Goal: Task Accomplishment & Management: Complete application form

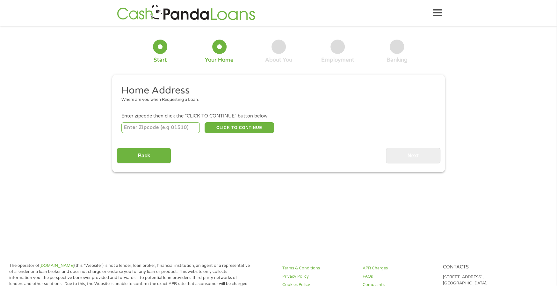
click at [156, 125] on input "number" at bounding box center [160, 127] width 79 height 11
type input "74464"
select select "[US_STATE]"
click at [230, 126] on button "CLICK TO CONTINUE" at bounding box center [239, 127] width 69 height 11
type input "74464"
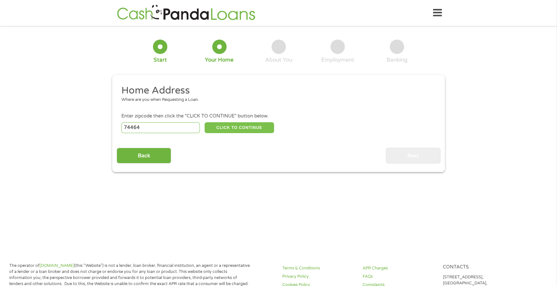
type input "Tahlequah"
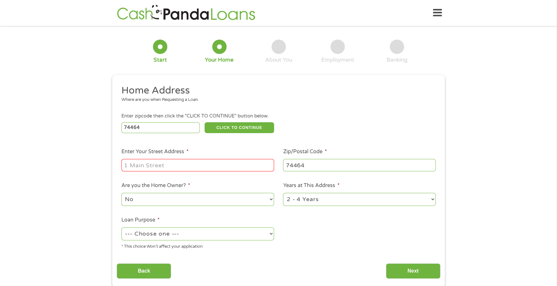
click at [154, 163] on input "Enter Your Street Address *" at bounding box center [197, 165] width 153 height 12
type input "[STREET_ADDRESS][PERSON_NAME]"
click at [192, 197] on select "No Yes" at bounding box center [197, 198] width 153 height 13
click at [199, 233] on select "--- Choose one --- Pay Bills Debt Consolidation Home Improvement Major Purchase…" at bounding box center [197, 233] width 153 height 13
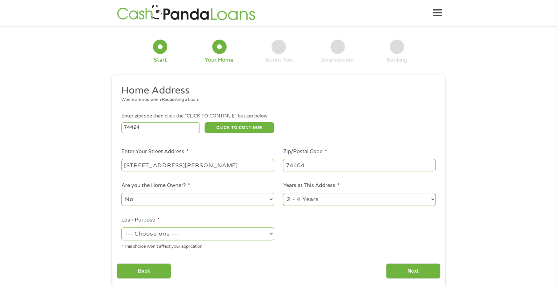
select select "carloan"
click at [121, 227] on select "--- Choose one --- Pay Bills Debt Consolidation Home Improvement Major Purchase…" at bounding box center [197, 233] width 153 height 13
click at [395, 265] on input "Next" at bounding box center [413, 271] width 54 height 16
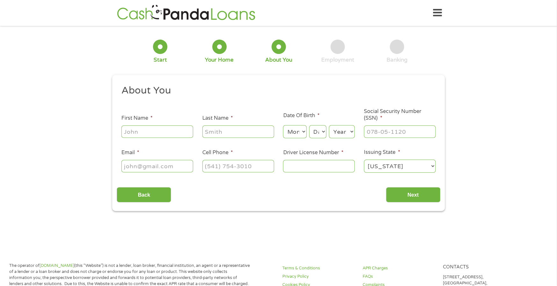
click at [143, 134] on input "First Name *" at bounding box center [157, 131] width 72 height 12
type input "[PERSON_NAME]"
type input "[EMAIL_ADDRESS][DOMAIN_NAME]"
type input "[PHONE_NUMBER]"
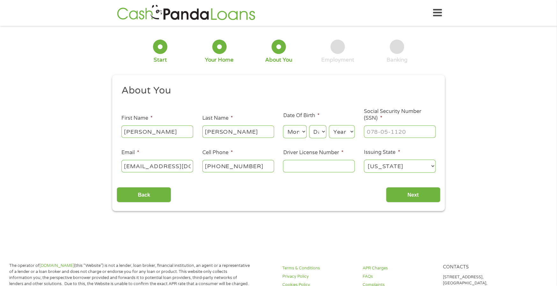
click at [190, 166] on input "[EMAIL_ADDRESS][DOMAIN_NAME]" at bounding box center [157, 166] width 72 height 12
type input "[EMAIL_ADDRESS][DOMAIN_NAME]"
click at [295, 133] on select "Month 1 2 3 4 5 6 7 8 9 10 11 12" at bounding box center [294, 131] width 23 height 13
select select "5"
click at [283, 125] on select "Month 1 2 3 4 5 6 7 8 9 10 11 12" at bounding box center [294, 131] width 23 height 13
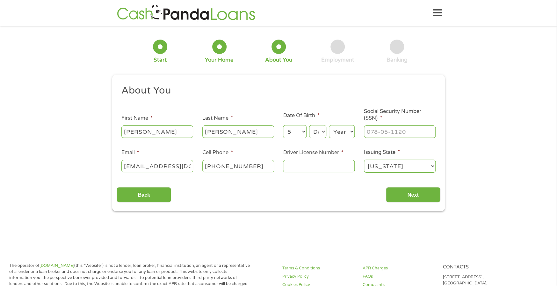
click at [317, 134] on select "Day 1 2 3 4 5 6 7 8 9 10 11 12 13 14 15 16 17 18 19 20 21 22 23 24 25 26 27 28 …" at bounding box center [317, 131] width 17 height 13
select select "22"
click at [309, 125] on select "Day 1 2 3 4 5 6 7 8 9 10 11 12 13 14 15 16 17 18 19 20 21 22 23 24 25 26 27 28 …" at bounding box center [317, 131] width 17 height 13
click at [339, 130] on select "Year [DATE] 2006 2005 2004 2003 2002 2001 2000 1999 1998 1997 1996 1995 1994 19…" at bounding box center [342, 131] width 26 height 13
select select "1981"
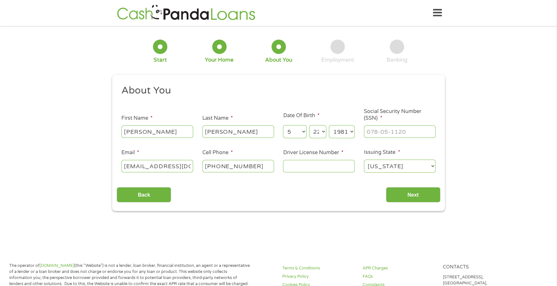
click at [329, 125] on select "Year [DATE] 2006 2005 2004 2003 2002 2001 2000 1999 1998 1997 1996 1995 1994 19…" at bounding box center [342, 131] width 26 height 13
click at [388, 132] on input "___-__-____" at bounding box center [400, 131] width 72 height 12
type input "443-80-9877"
click at [310, 165] on input "Driver License Number *" at bounding box center [319, 166] width 72 height 12
type input "081542401"
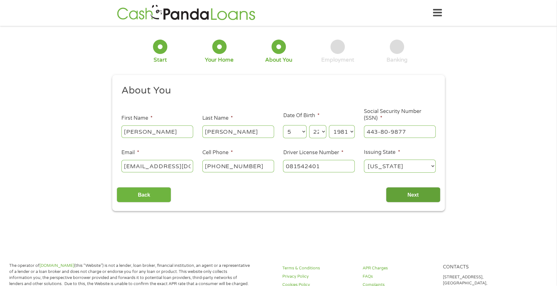
click at [408, 197] on input "Next" at bounding box center [413, 195] width 54 height 16
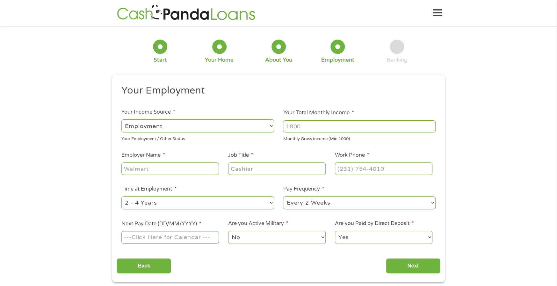
click at [318, 125] on input "Your Total Monthly Income *" at bounding box center [359, 126] width 153 height 12
type input "4850"
click at [160, 164] on input "Employer Name *" at bounding box center [170, 168] width 98 height 12
type input "Cherokee Nation"
click at [284, 170] on input "Job Title *" at bounding box center [277, 168] width 98 height 12
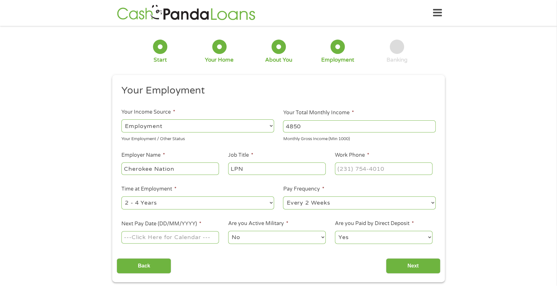
type input "LPN"
click at [348, 171] on input "(___) ___-____" at bounding box center [384, 168] width 98 height 12
type input "[PHONE_NUMBER]"
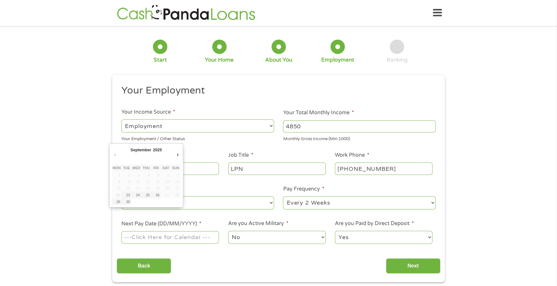
click at [149, 200] on td at bounding box center [146, 201] width 10 height 7
type input "[DATE]"
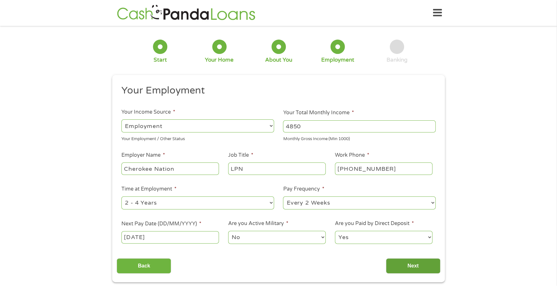
click at [409, 265] on input "Next" at bounding box center [413, 266] width 54 height 16
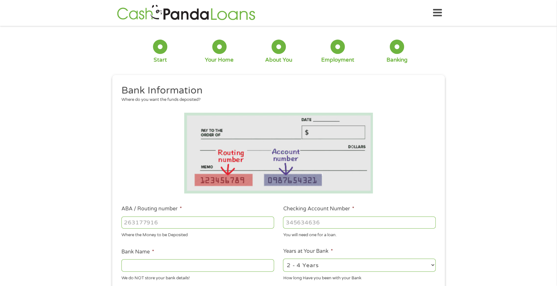
click at [192, 228] on div at bounding box center [197, 222] width 153 height 15
click at [141, 221] on input "ABA / Routing number *" at bounding box center [197, 222] width 153 height 12
click at [137, 222] on input "ABA / Routing number *" at bounding box center [197, 222] width 153 height 12
type input "031101279"
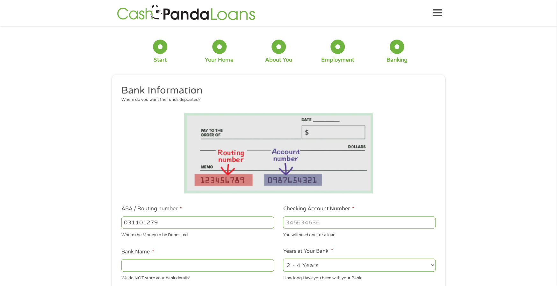
type input "THE BANCORP BANK"
type input "031101279"
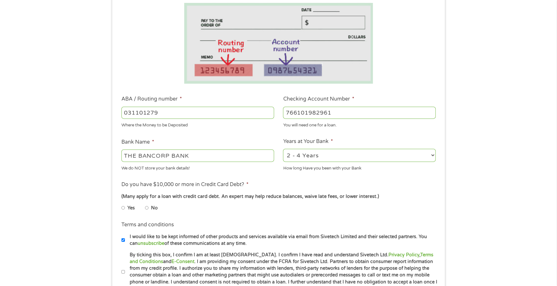
scroll to position [127, 0]
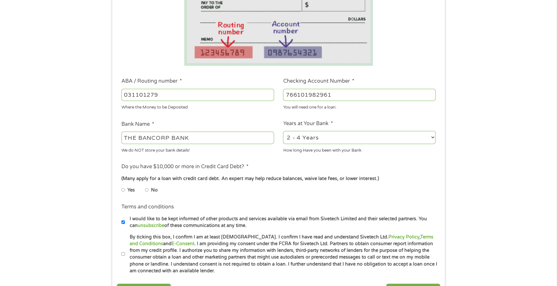
type input "766101982961"
click at [148, 189] on input "No" at bounding box center [147, 190] width 4 height 10
radio input "true"
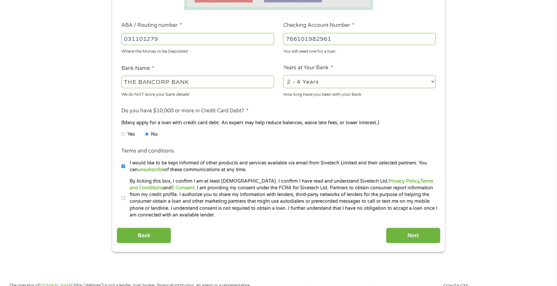
scroll to position [191, 0]
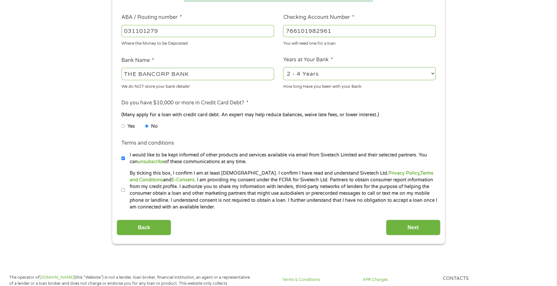
click at [123, 190] on input "By ticking this box, I confirm I am at least [DEMOGRAPHIC_DATA]. I confirm I ha…" at bounding box center [123, 190] width 4 height 10
checkbox input "true"
click at [397, 231] on input "Next" at bounding box center [413, 227] width 54 height 16
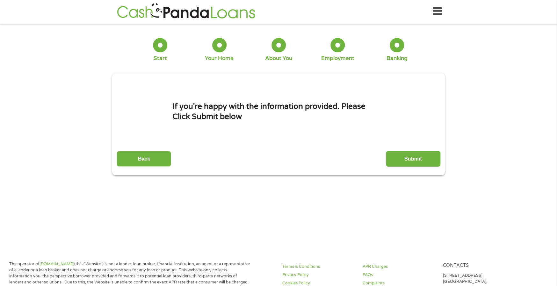
scroll to position [0, 0]
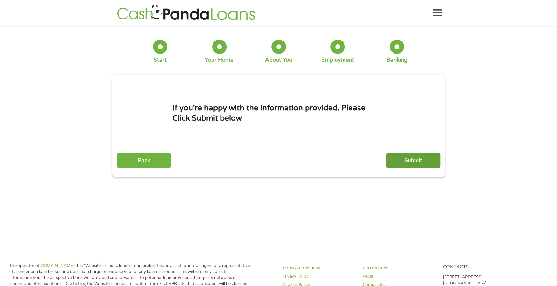
click at [418, 161] on input "Submit" at bounding box center [413, 160] width 54 height 16
